Goal: Check status: Check status

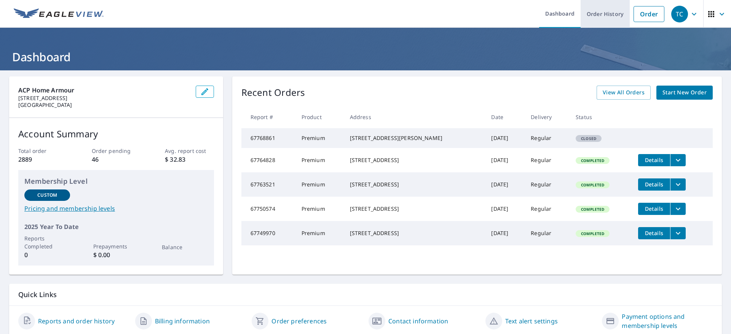
click at [594, 13] on link "Order History" at bounding box center [604, 14] width 49 height 28
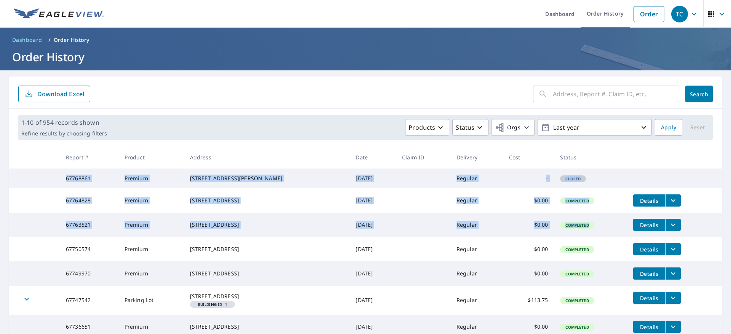
drag, startPoint x: 55, startPoint y: 180, endPoint x: 587, endPoint y: 238, distance: 535.5
click at [587, 238] on tbody "67768861 Premium [STREET_ADDRESS] [DATE] Regular - Closed 67764828 Premium [STR…" at bounding box center [365, 293] width 712 height 248
copy tbody "67768861 Premium [STREET_ADDRESS] [DATE] Regular - Closed 67764828 Premium [STR…"
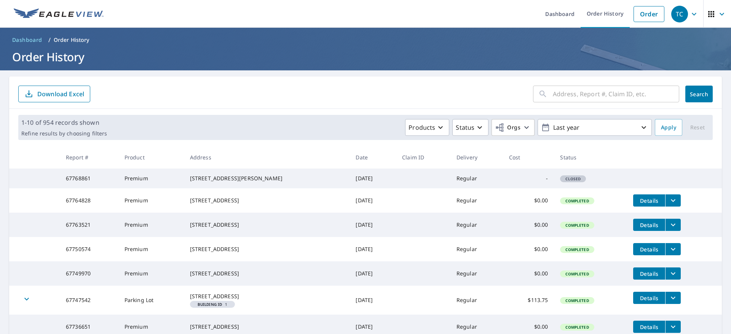
click at [331, 87] on form "​ Search Download Excel" at bounding box center [365, 94] width 694 height 17
drag, startPoint x: 188, startPoint y: 233, endPoint x: 259, endPoint y: 237, distance: 71.3
click at [259, 237] on td "[STREET_ADDRESS]" at bounding box center [267, 225] width 166 height 24
copy div "[STREET_ADDRESS]"
drag, startPoint x: 183, startPoint y: 203, endPoint x: 291, endPoint y: 211, distance: 108.4
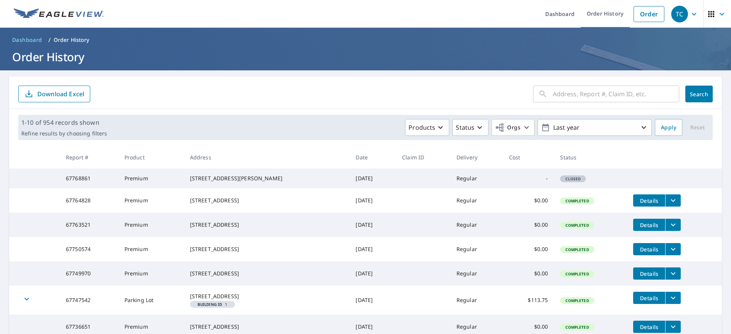
click at [291, 211] on tr "67764828 Premium [STREET_ADDRESS] [DATE] Regular $0.00 Completed Details" at bounding box center [365, 200] width 712 height 24
copy tr "[STREET_ADDRESS]"
drag, startPoint x: 190, startPoint y: 179, endPoint x: 267, endPoint y: 195, distance: 78.8
click at [267, 188] on td "[STREET_ADDRESS][PERSON_NAME]" at bounding box center [267, 179] width 166 height 20
copy div "[STREET_ADDRESS][PERSON_NAME]"
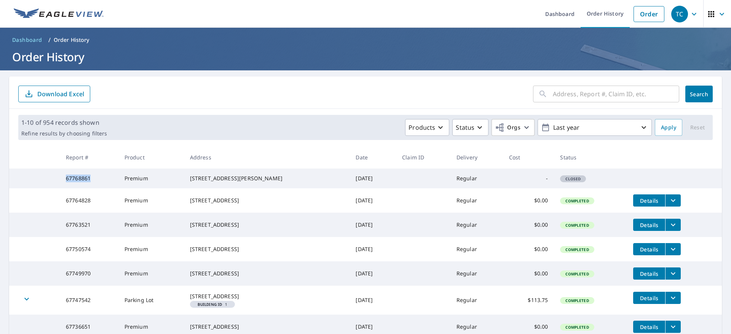
drag, startPoint x: 60, startPoint y: 183, endPoint x: 109, endPoint y: 184, distance: 49.1
click at [109, 184] on td "67768861" at bounding box center [89, 179] width 59 height 20
copy td "67768861"
drag, startPoint x: 64, startPoint y: 208, endPoint x: 114, endPoint y: 209, distance: 50.6
click at [114, 209] on td "67764828" at bounding box center [89, 200] width 59 height 24
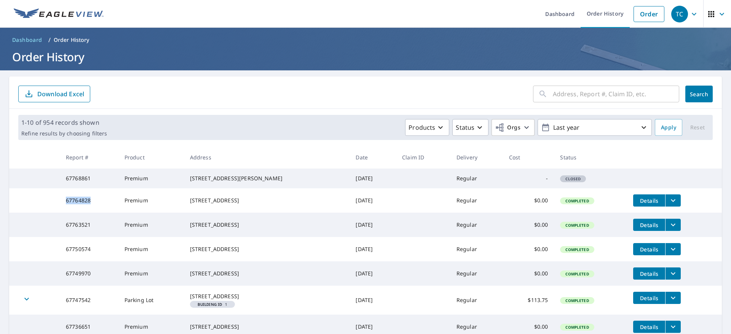
copy td "67764828"
drag, startPoint x: 54, startPoint y: 235, endPoint x: 115, endPoint y: 235, distance: 60.9
click at [115, 235] on tr "67763521 Premium [STREET_ADDRESS] [DATE] Regular $0.00 Completed Details" at bounding box center [365, 225] width 712 height 24
copy tr "67763521"
drag, startPoint x: 179, startPoint y: 233, endPoint x: 272, endPoint y: 225, distance: 92.8
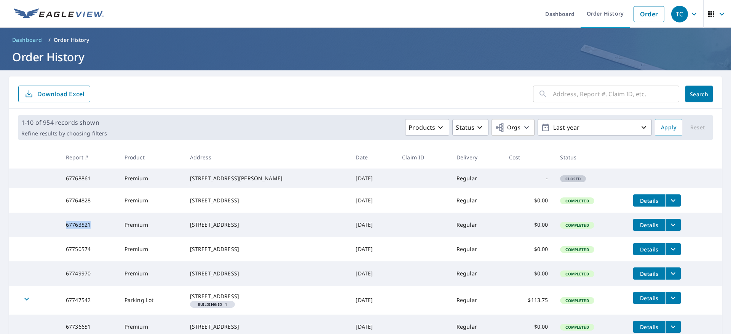
click at [272, 225] on tr "67763521 Premium [STREET_ADDRESS] [DATE] Regular $0.00 Completed Details" at bounding box center [365, 225] width 712 height 24
copy tr "[STREET_ADDRESS]"
click at [255, 177] on div "[STREET_ADDRESS][PERSON_NAME]" at bounding box center [267, 179] width 154 height 8
click at [190, 233] on td "[STREET_ADDRESS]" at bounding box center [267, 225] width 166 height 24
drag, startPoint x: 190, startPoint y: 233, endPoint x: 247, endPoint y: 229, distance: 56.8
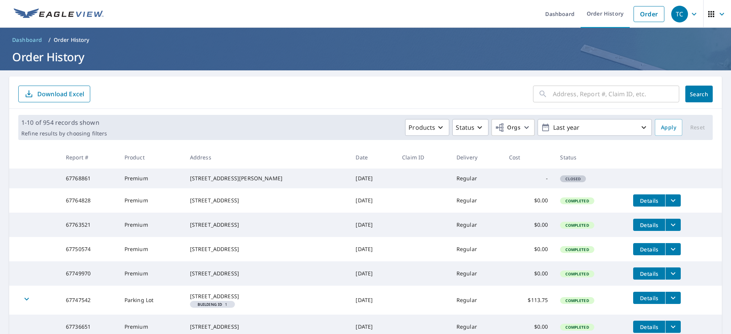
click at [247, 229] on td "[STREET_ADDRESS]" at bounding box center [267, 225] width 166 height 24
copy div "[STREET_ADDRESS]"
drag, startPoint x: 188, startPoint y: 205, endPoint x: 257, endPoint y: 199, distance: 69.2
click at [257, 199] on td "[STREET_ADDRESS]" at bounding box center [267, 200] width 166 height 24
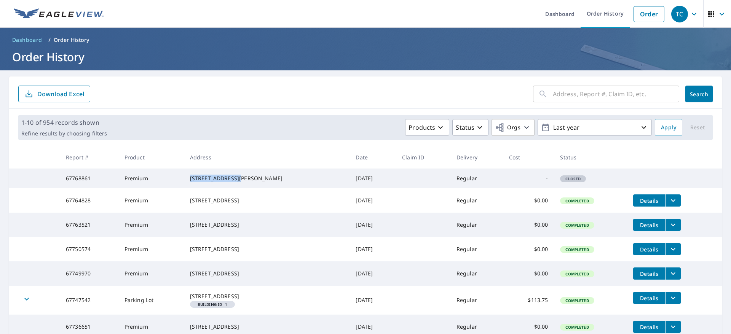
drag, startPoint x: 185, startPoint y: 178, endPoint x: 260, endPoint y: 178, distance: 74.6
click at [260, 178] on td "[STREET_ADDRESS][PERSON_NAME]" at bounding box center [267, 179] width 166 height 20
click at [278, 91] on form "​ Search Download Excel" at bounding box center [365, 94] width 694 height 17
